Goal: Information Seeking & Learning: Learn about a topic

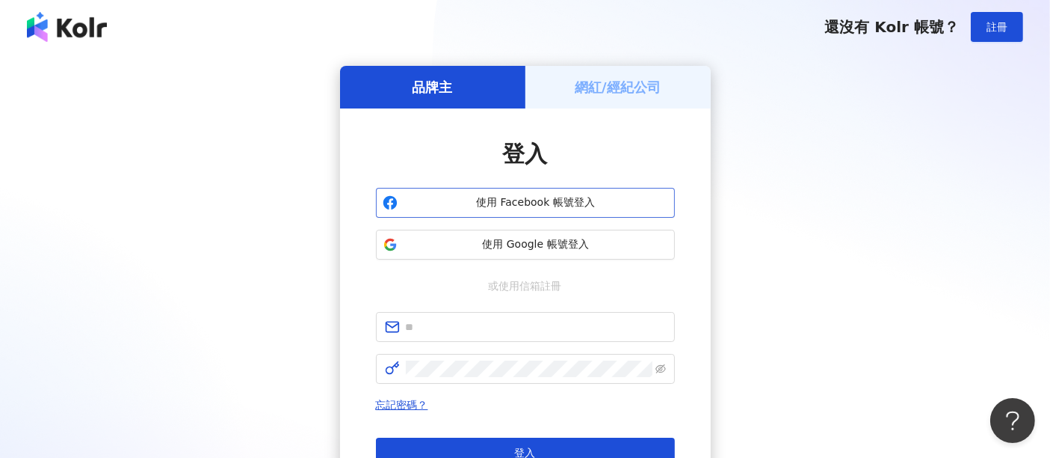
click at [529, 210] on button "使用 Facebook 帳號登入" at bounding box center [525, 203] width 299 height 30
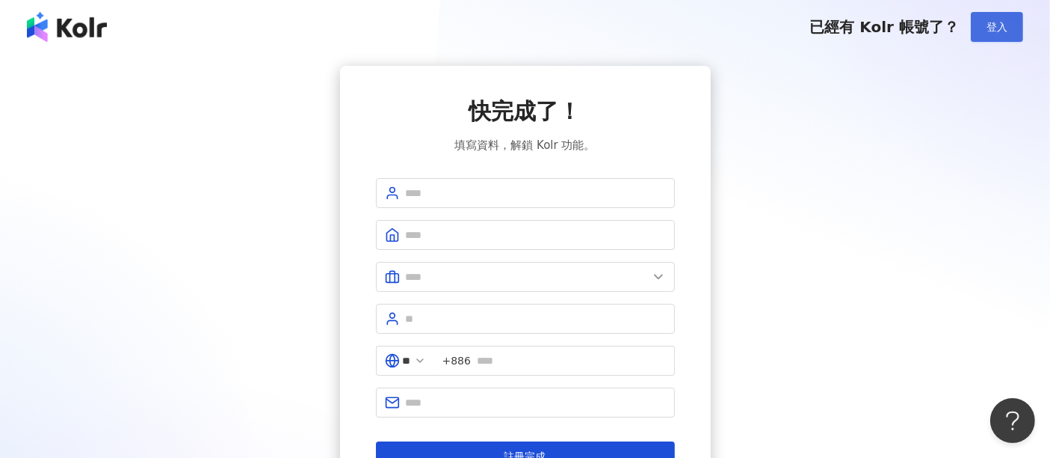
click at [987, 28] on span "登入" at bounding box center [997, 27] width 21 height 12
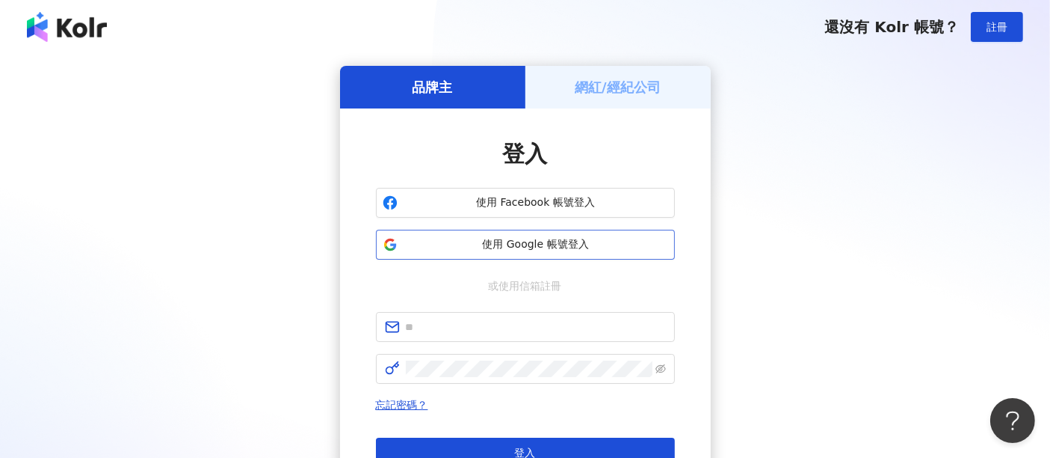
click at [567, 250] on span "使用 Google 帳號登入" at bounding box center [536, 244] width 265 height 15
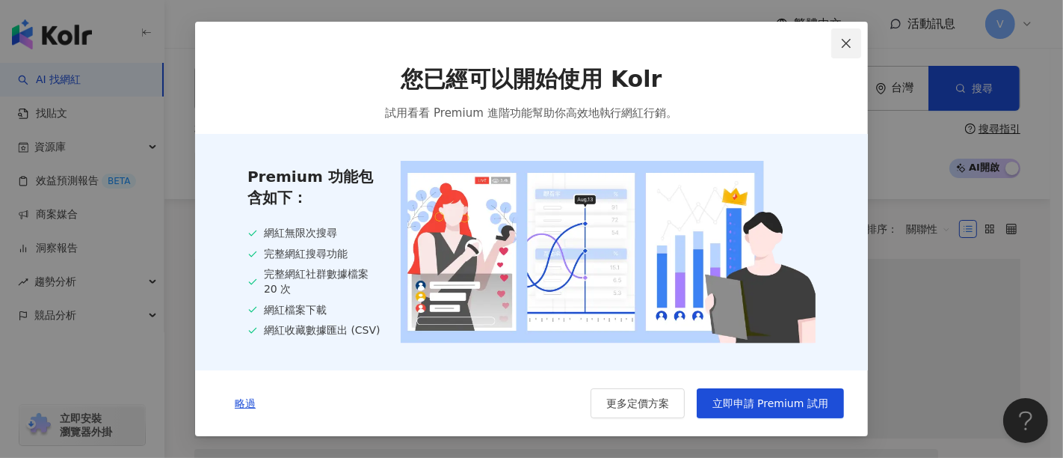
click at [847, 40] on icon "close" at bounding box center [846, 43] width 12 height 12
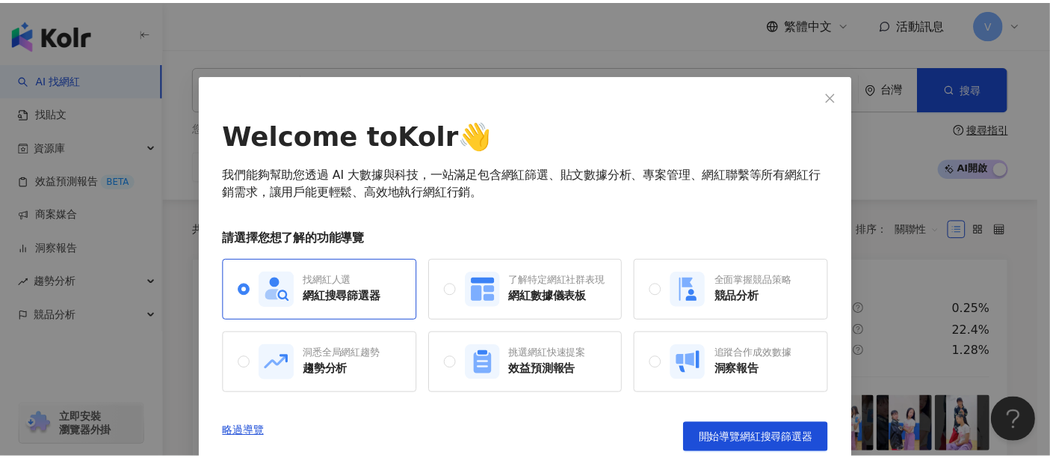
scroll to position [11, 0]
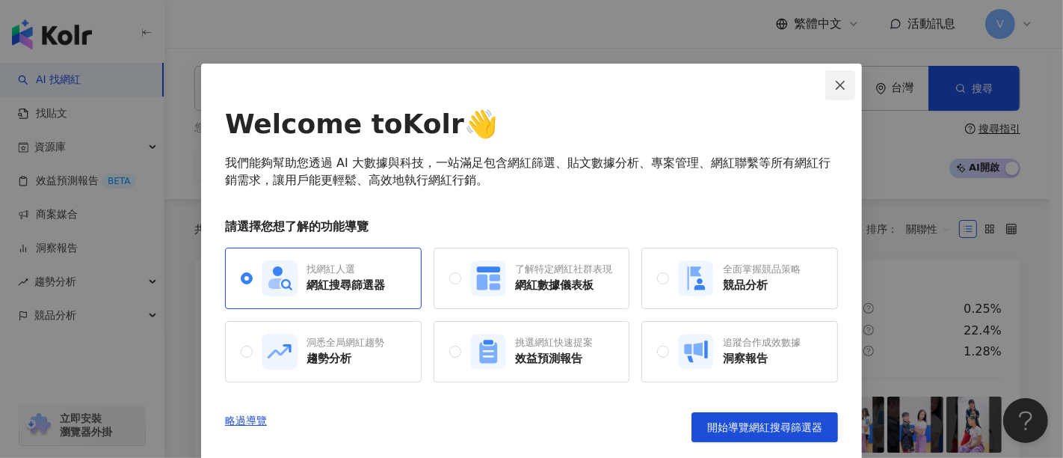
click at [828, 91] on button "Close" at bounding box center [840, 85] width 30 height 30
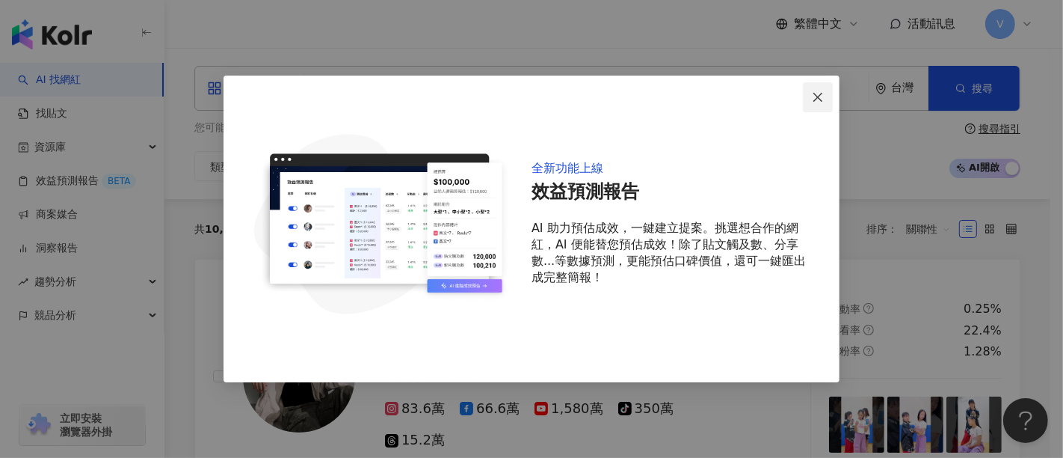
click at [821, 97] on icon "close" at bounding box center [818, 97] width 12 height 12
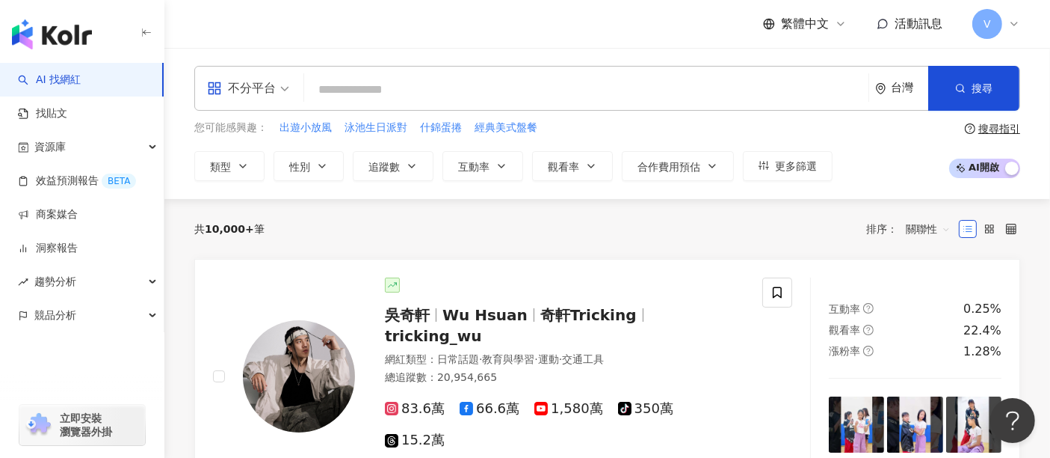
click at [613, 86] on input "search" at bounding box center [586, 90] width 553 height 28
paste input "**********"
type input "**********"
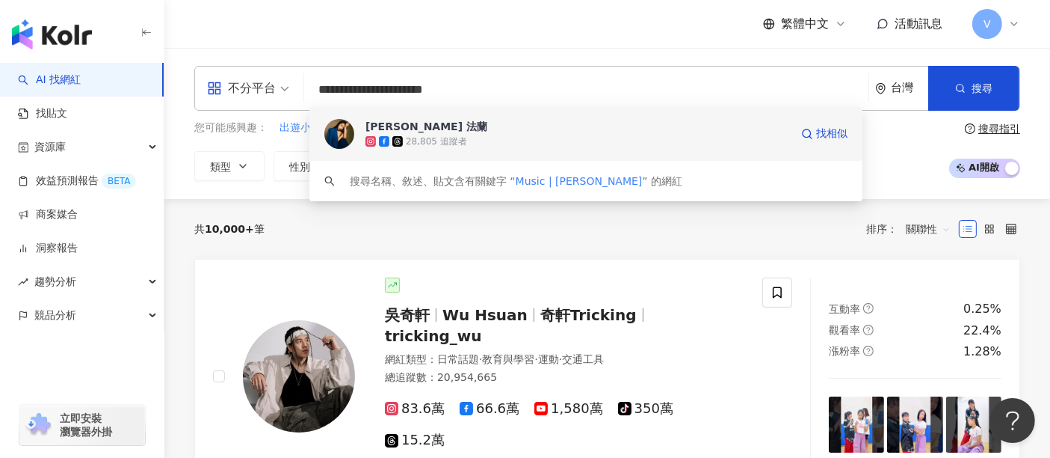
click at [503, 132] on span "[PERSON_NAME] 法蘭" at bounding box center [578, 126] width 425 height 15
